Goal: Browse casually

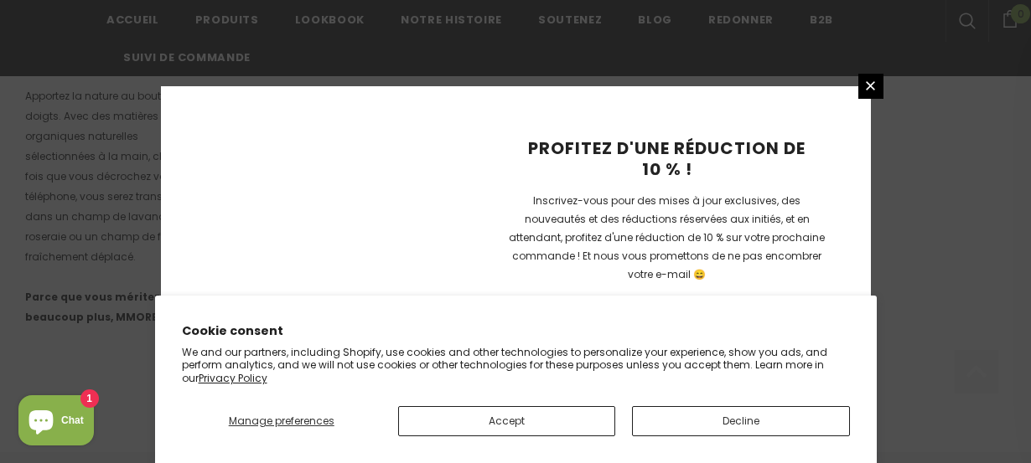
scroll to position [1329, 0]
